Goal: Task Accomplishment & Management: Manage account settings

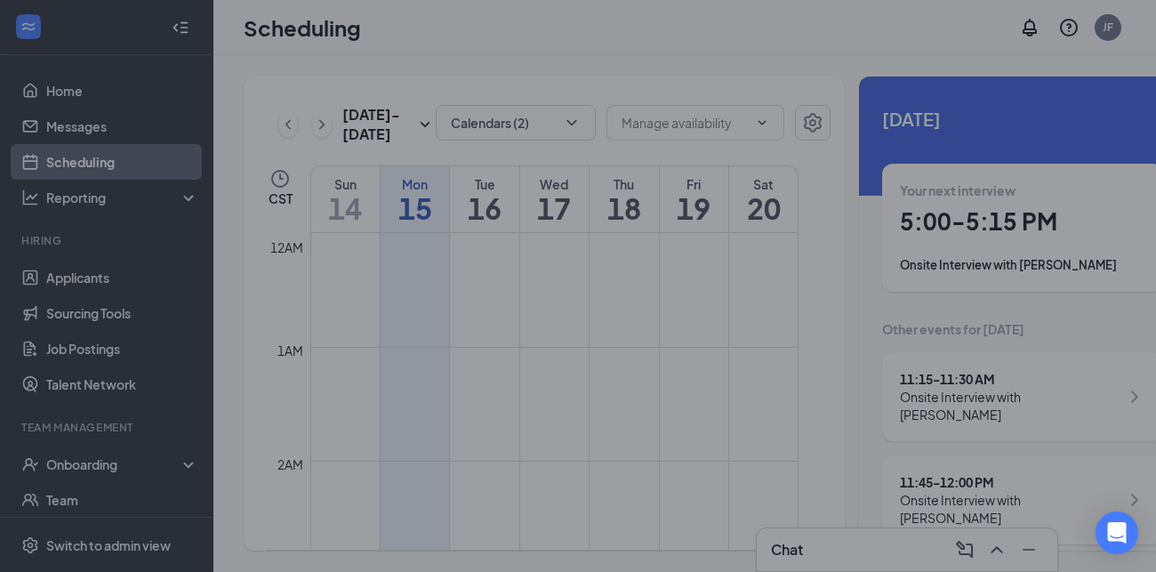
scroll to position [873, 0]
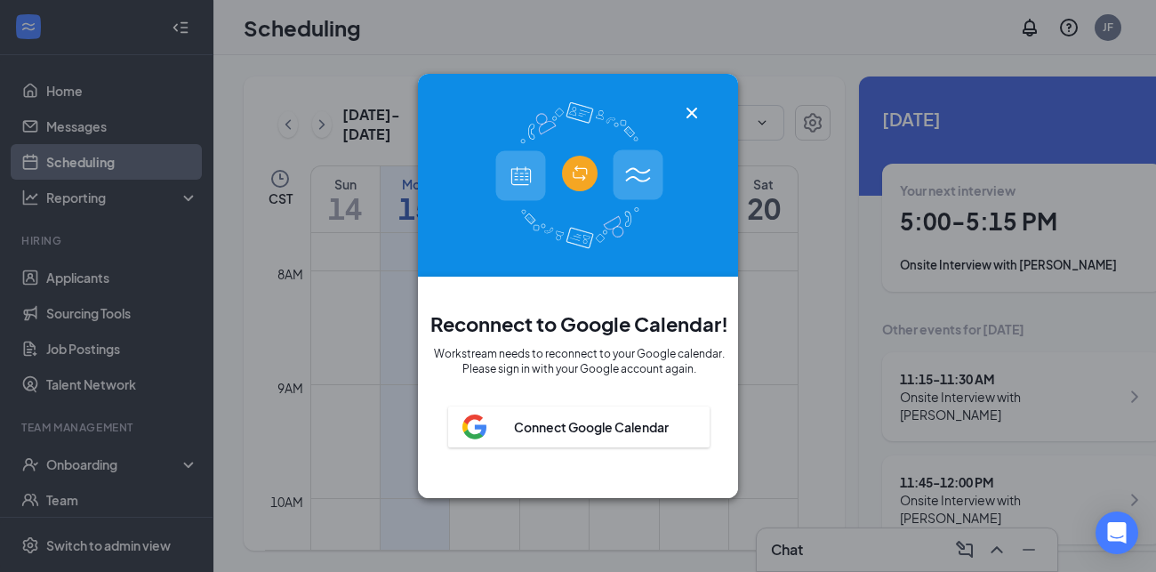
click at [690, 104] on icon "Cross" at bounding box center [691, 112] width 21 height 21
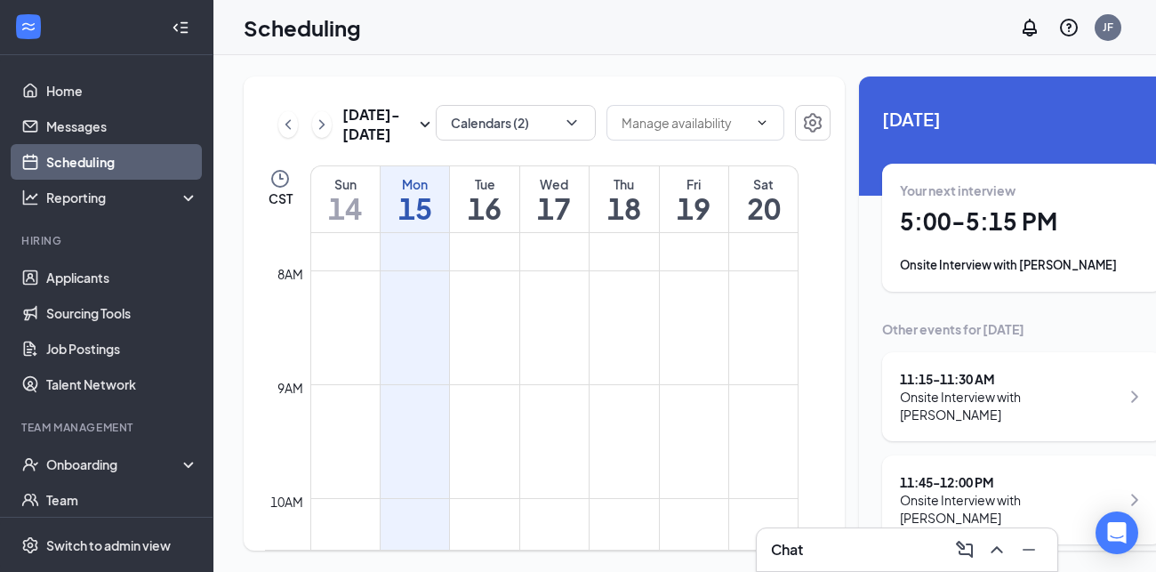
click at [651, 144] on div at bounding box center [696, 124] width 178 height 39
click at [900, 244] on div "Your next interview 5:00 - 5:15 PM Onsite Interview with [PERSON_NAME]" at bounding box center [1022, 227] width 245 height 93
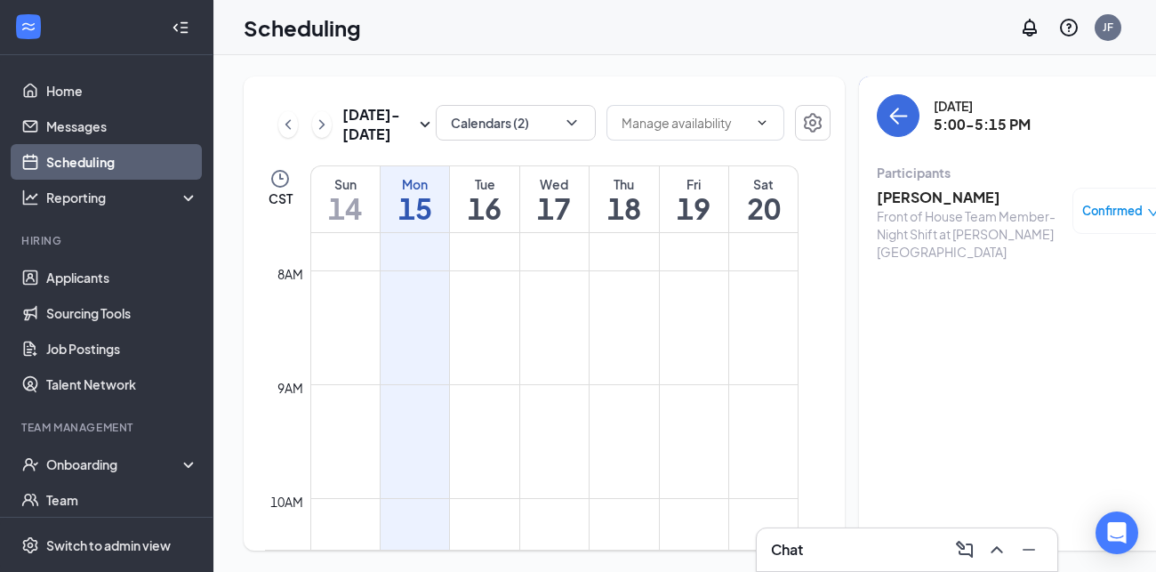
click at [1097, 212] on span "Confirmed" at bounding box center [1112, 211] width 60 height 18
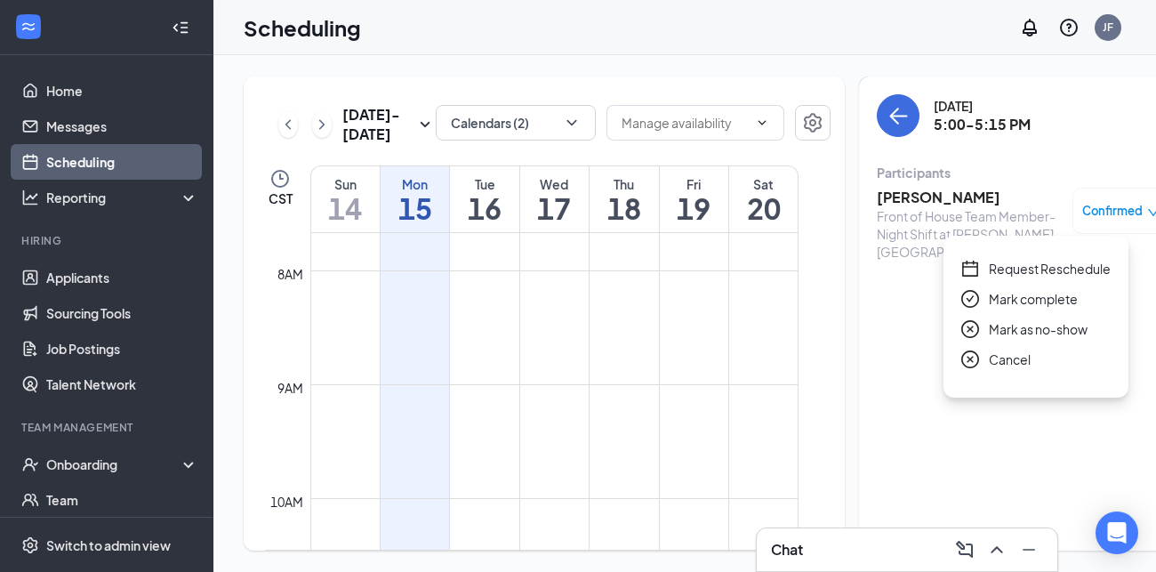
click at [1034, 329] on span "Mark as no-show" at bounding box center [1038, 329] width 99 height 20
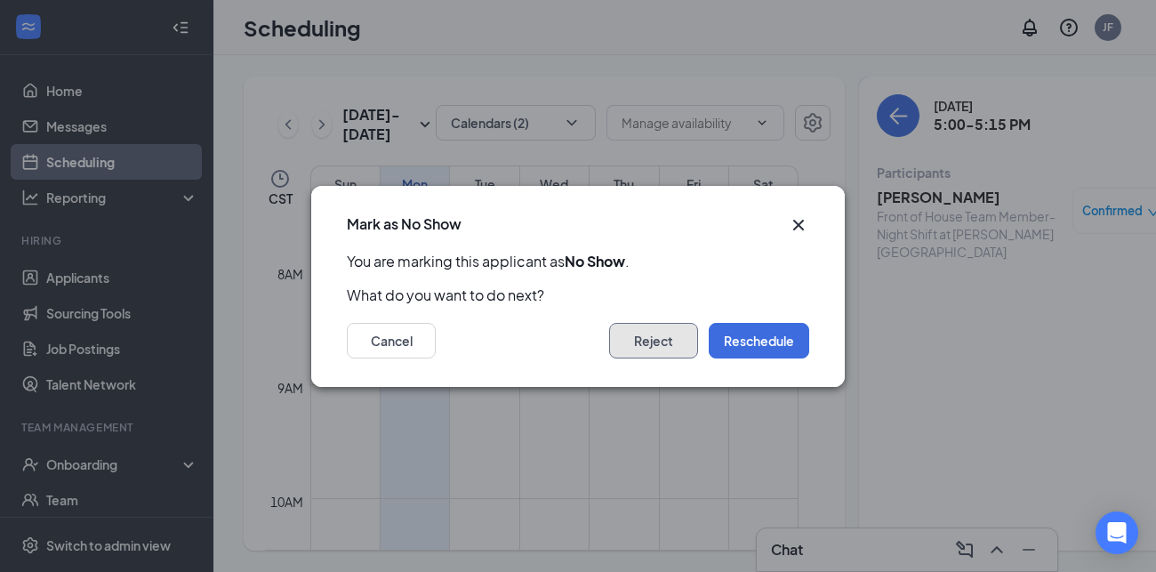
click at [656, 334] on button "Reject" at bounding box center [653, 341] width 89 height 36
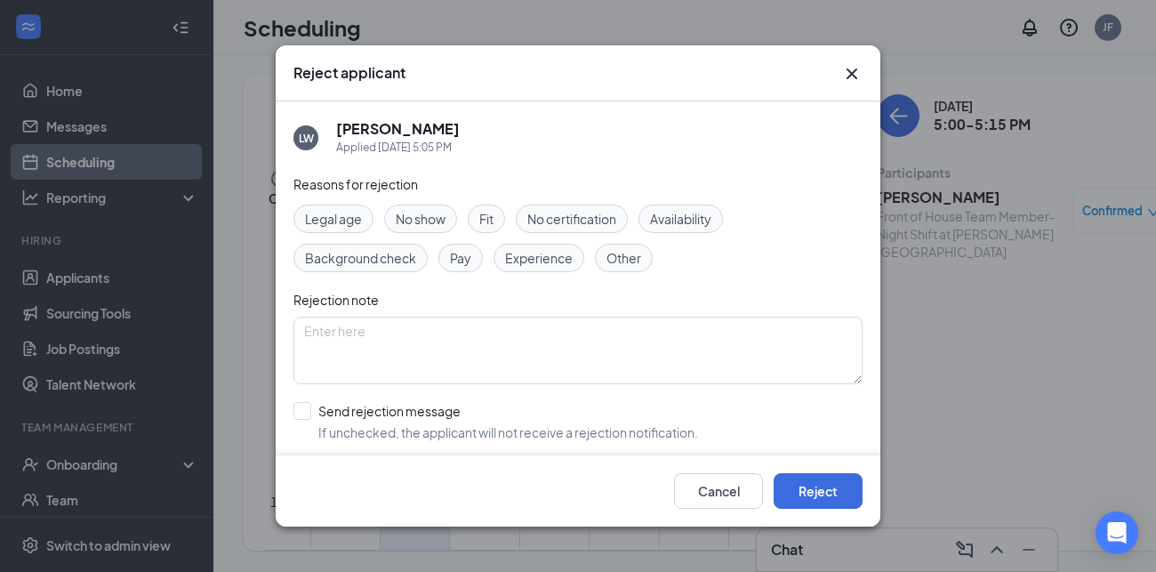
click at [411, 206] on div "No show" at bounding box center [420, 219] width 73 height 28
click at [302, 406] on input "Send rejection message If unchecked, the applicant will not receive a rejection…" at bounding box center [496, 421] width 405 height 39
click at [485, 408] on input "Send rejection message If unchecked, the applicant will not receive a rejection…" at bounding box center [496, 421] width 405 height 39
checkbox input "true"
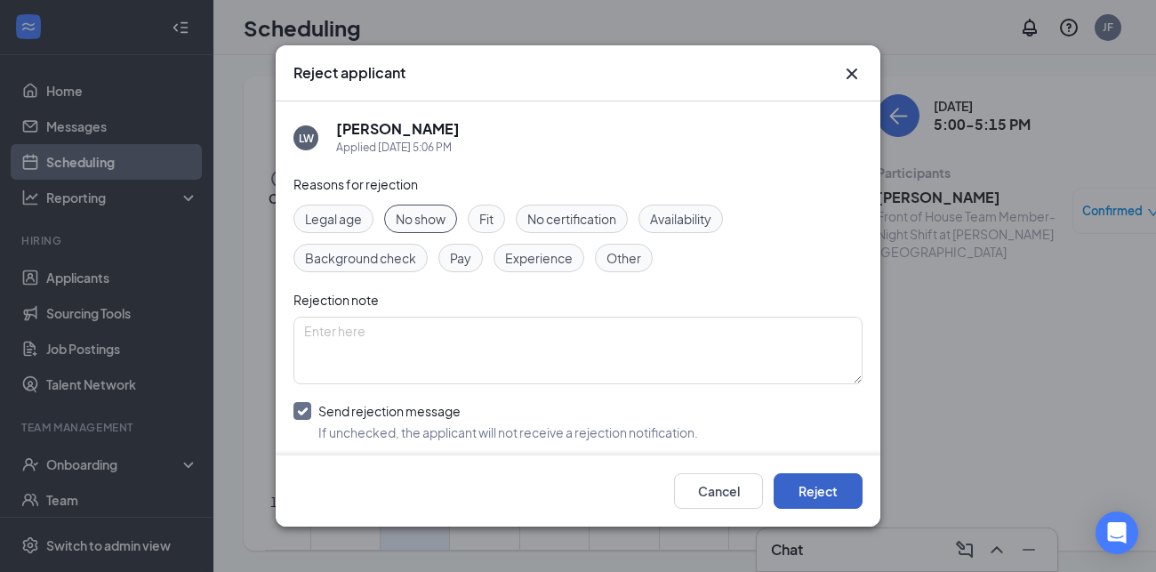
click at [847, 496] on button "Reject" at bounding box center [818, 491] width 89 height 36
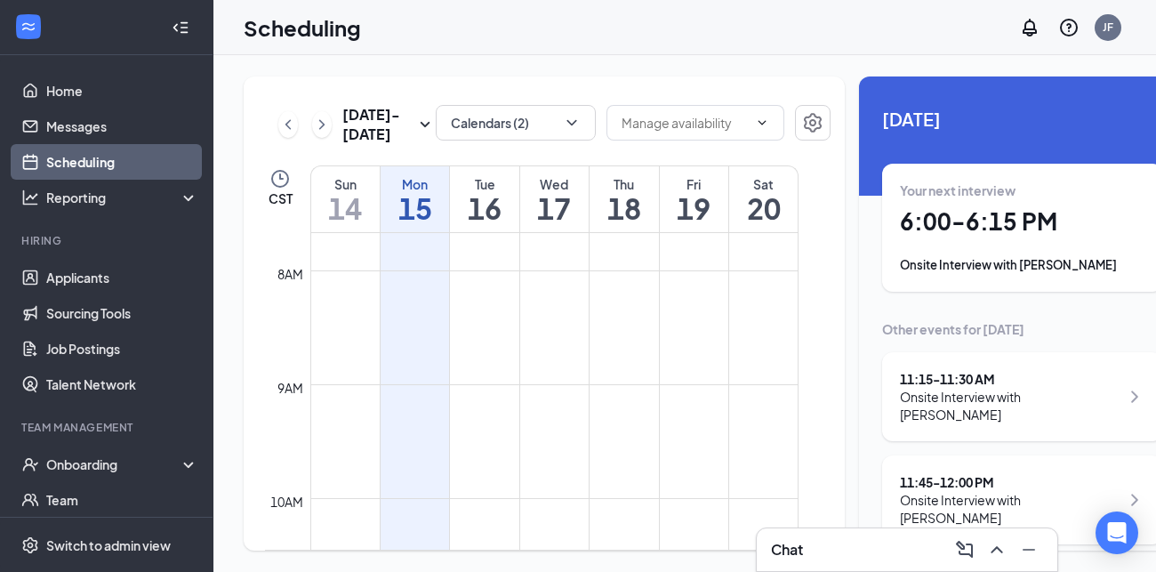
click at [800, 144] on link at bounding box center [813, 124] width 36 height 39
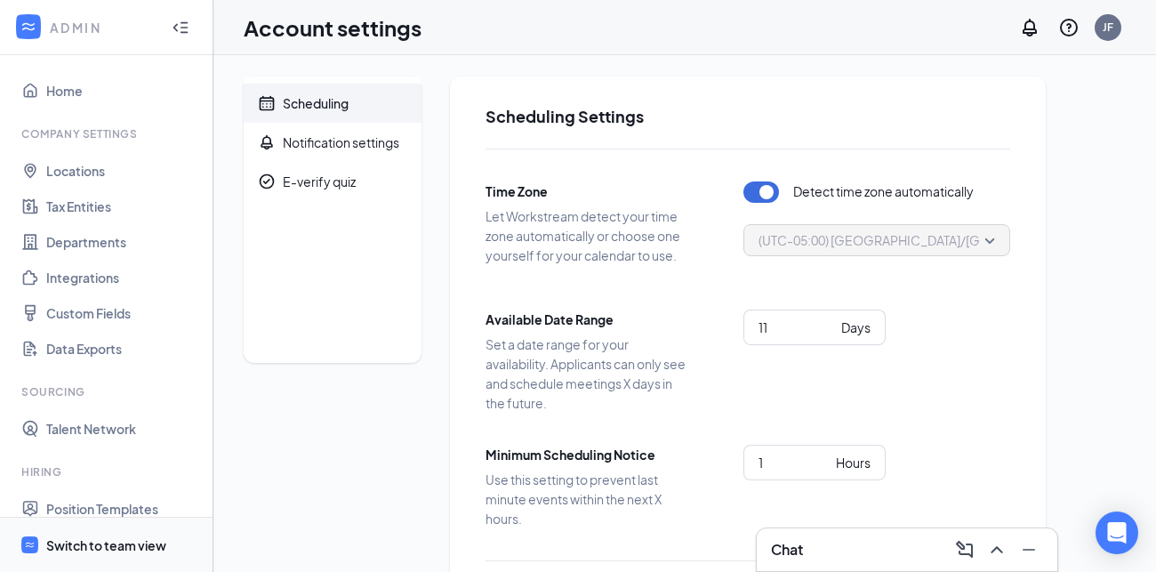
click at [103, 543] on div "Switch to team view" at bounding box center [106, 545] width 120 height 18
